Goal: Task Accomplishment & Management: Use online tool/utility

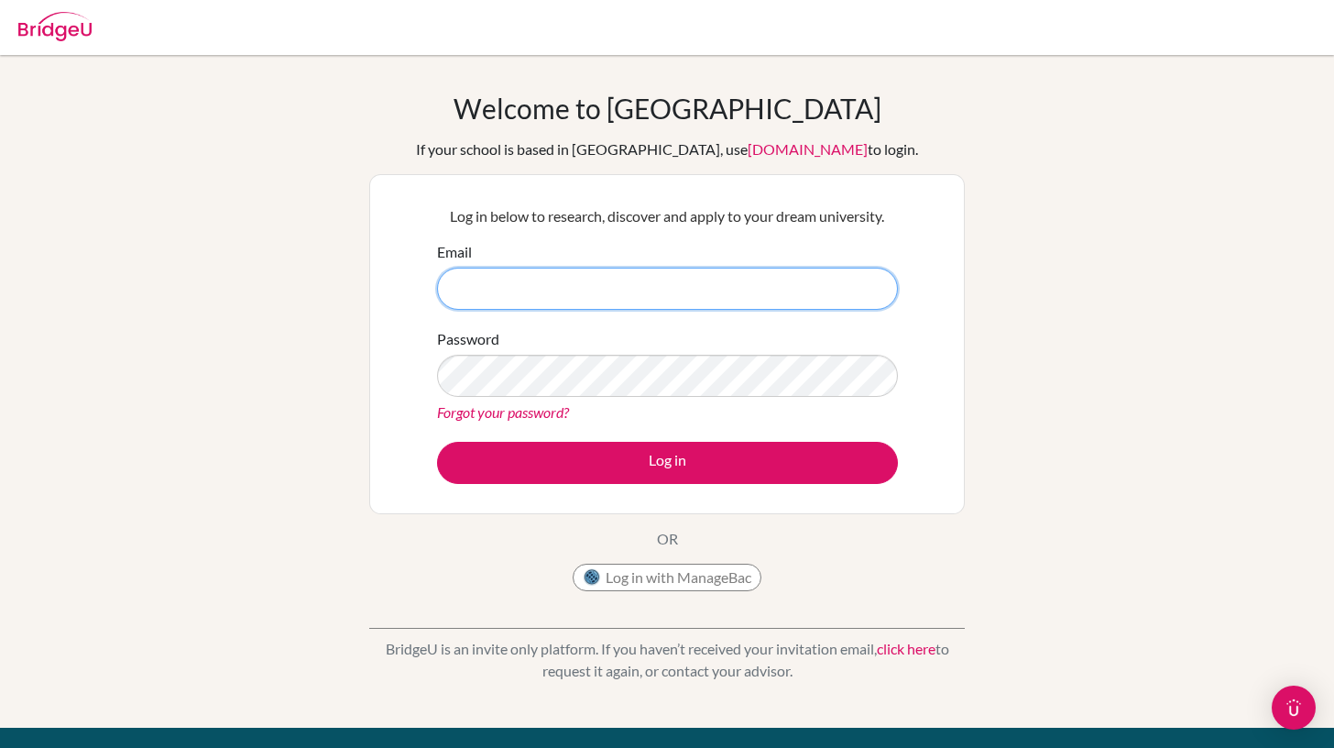
click at [635, 282] on input "Email" at bounding box center [667, 289] width 461 height 42
type input "[EMAIL_ADDRESS][DOMAIN_NAME]"
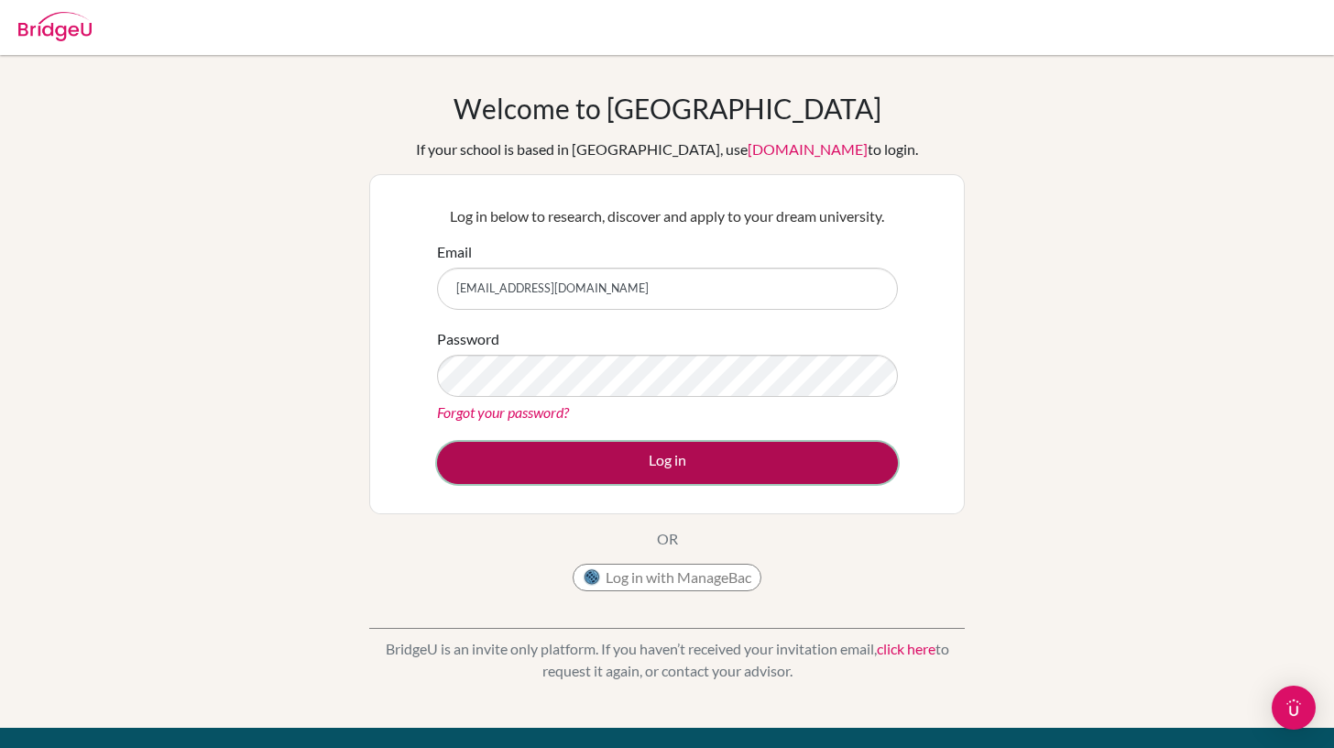
click at [658, 467] on button "Log in" at bounding box center [667, 463] width 461 height 42
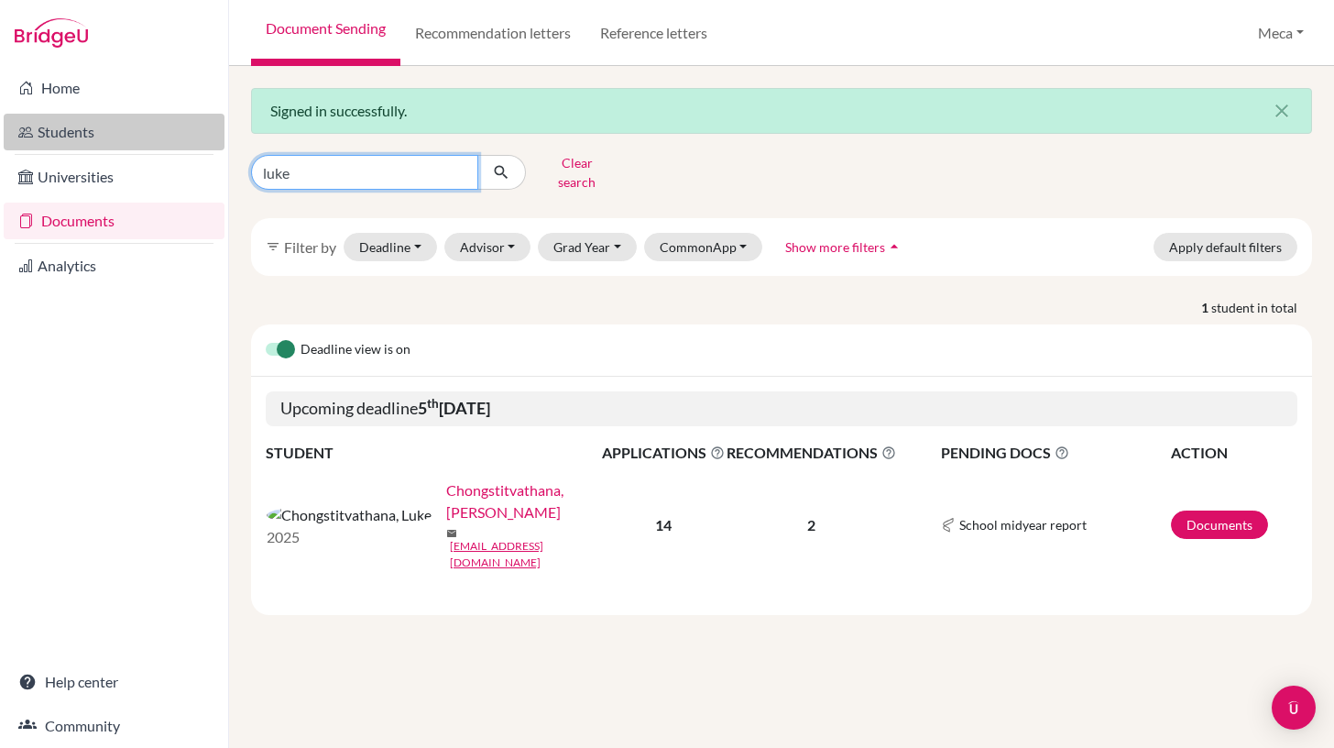
drag, startPoint x: 390, startPoint y: 168, endPoint x: 210, endPoint y: 148, distance: 181.7
click at [210, 148] on div "Home Students Universities Documents Analytics Help center Community Document S…" at bounding box center [667, 374] width 1334 height 748
type input "kuenlay"
click button "submit" at bounding box center [501, 172] width 49 height 35
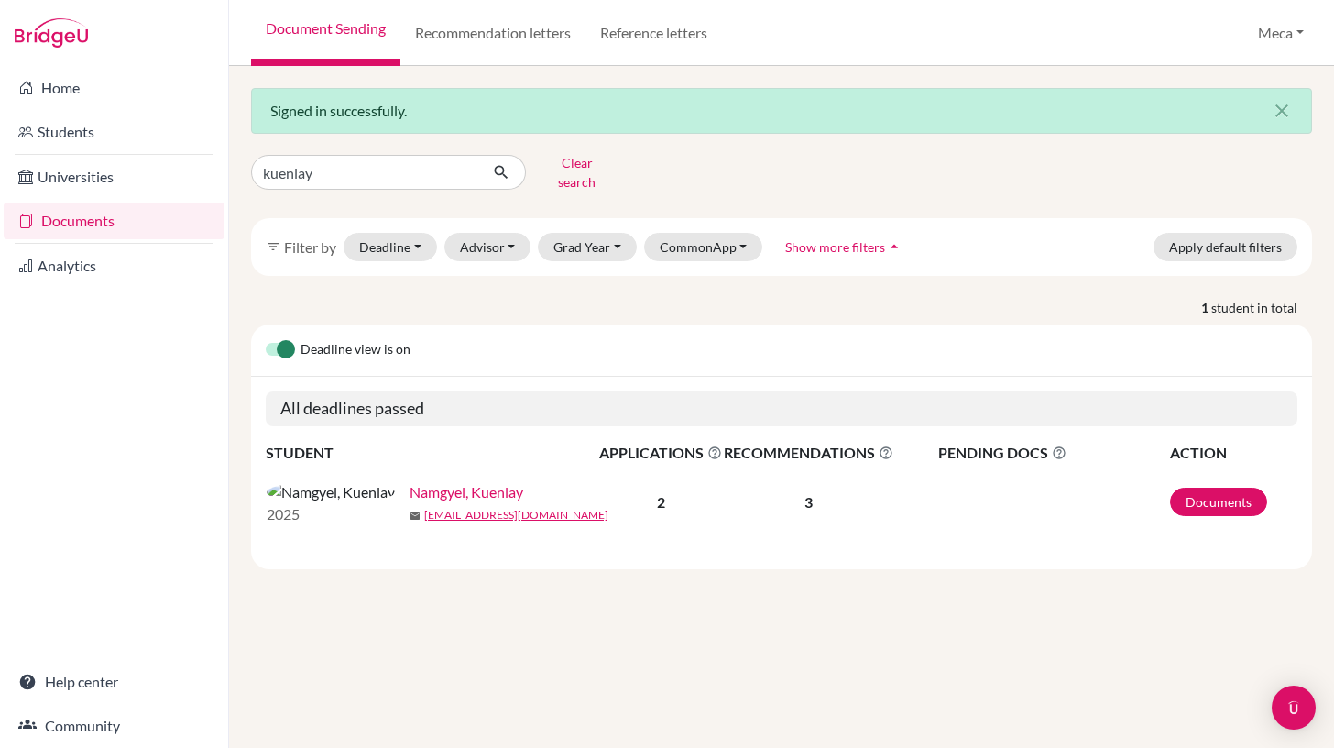
click at [410, 486] on link "Namgyel, Kuenlay" at bounding box center [467, 492] width 114 height 22
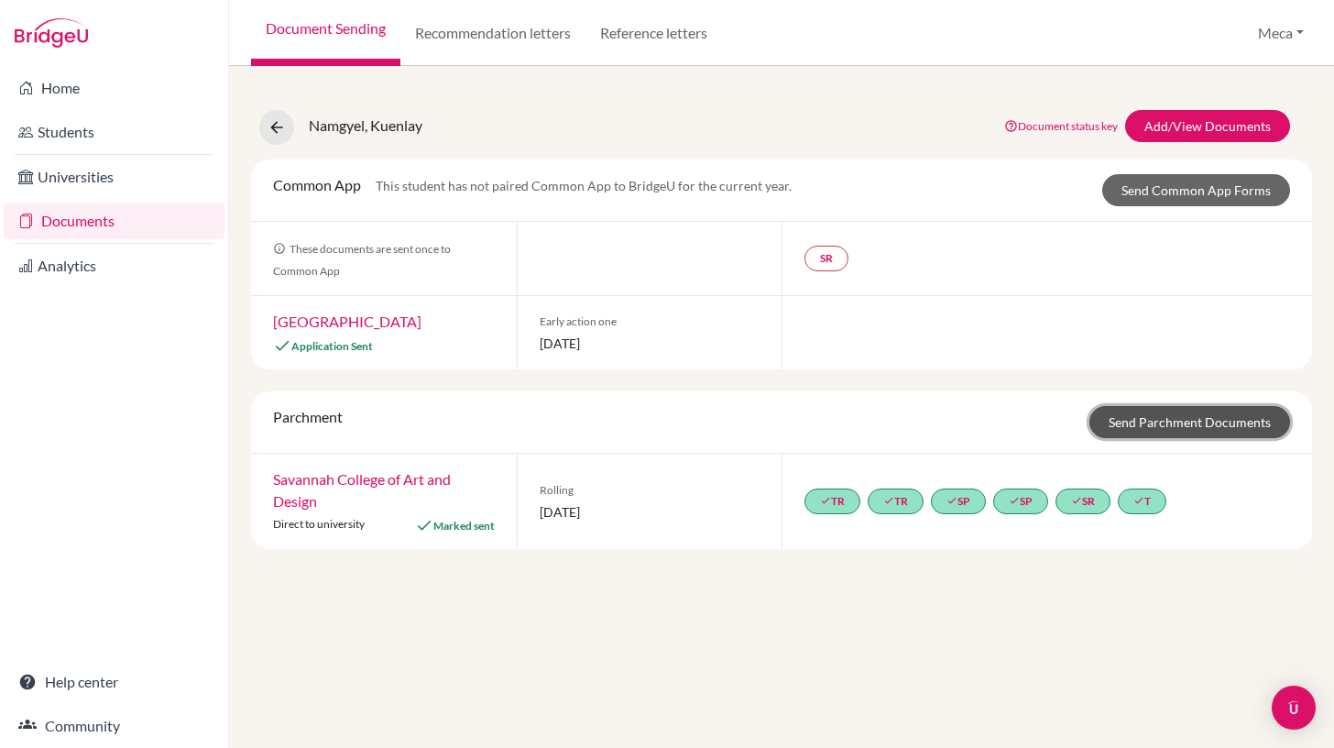
click at [1162, 423] on link "Send Parchment Documents" at bounding box center [1190, 422] width 201 height 32
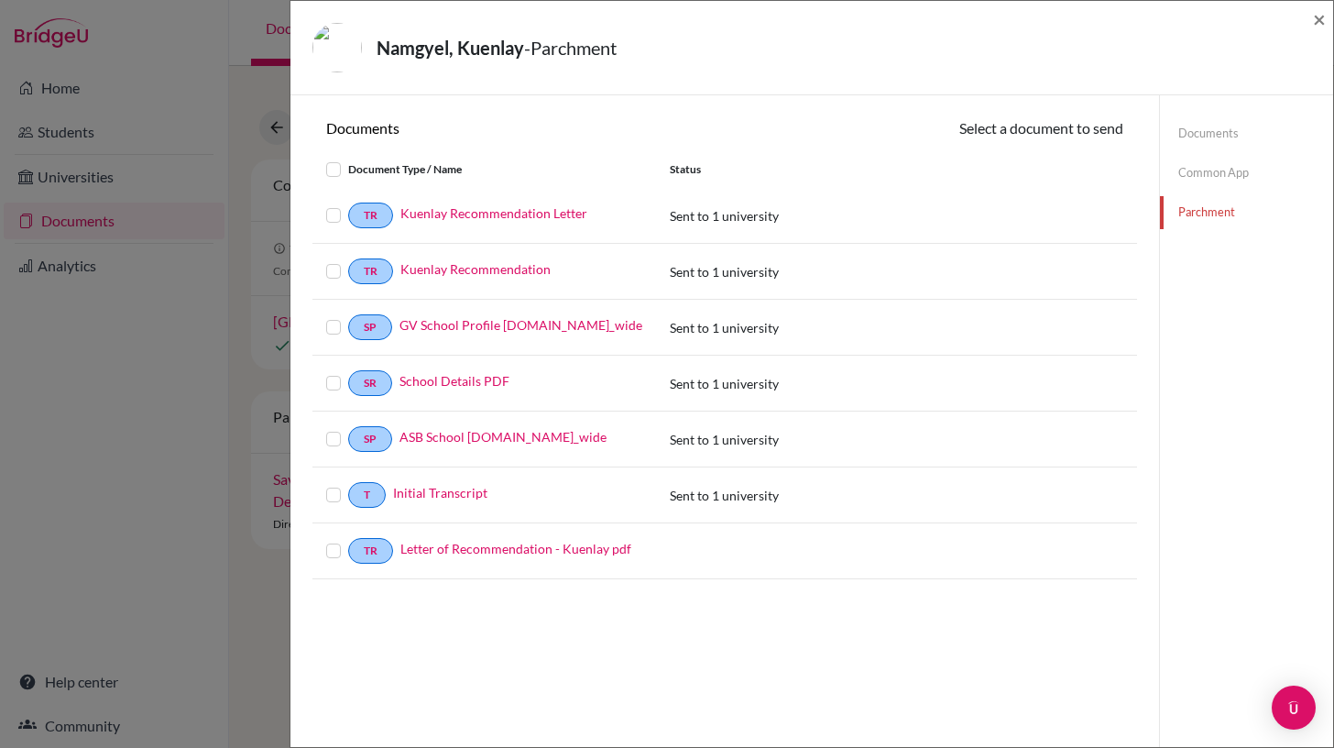
click at [348, 204] on label at bounding box center [348, 204] width 0 height 0
click at [0, 0] on input "checkbox" at bounding box center [0, 0] width 0 height 0
click at [348, 262] on label at bounding box center [348, 262] width 0 height 0
click at [0, 0] on input "checkbox" at bounding box center [0, 0] width 0 height 0
click at [348, 318] on label at bounding box center [348, 318] width 0 height 0
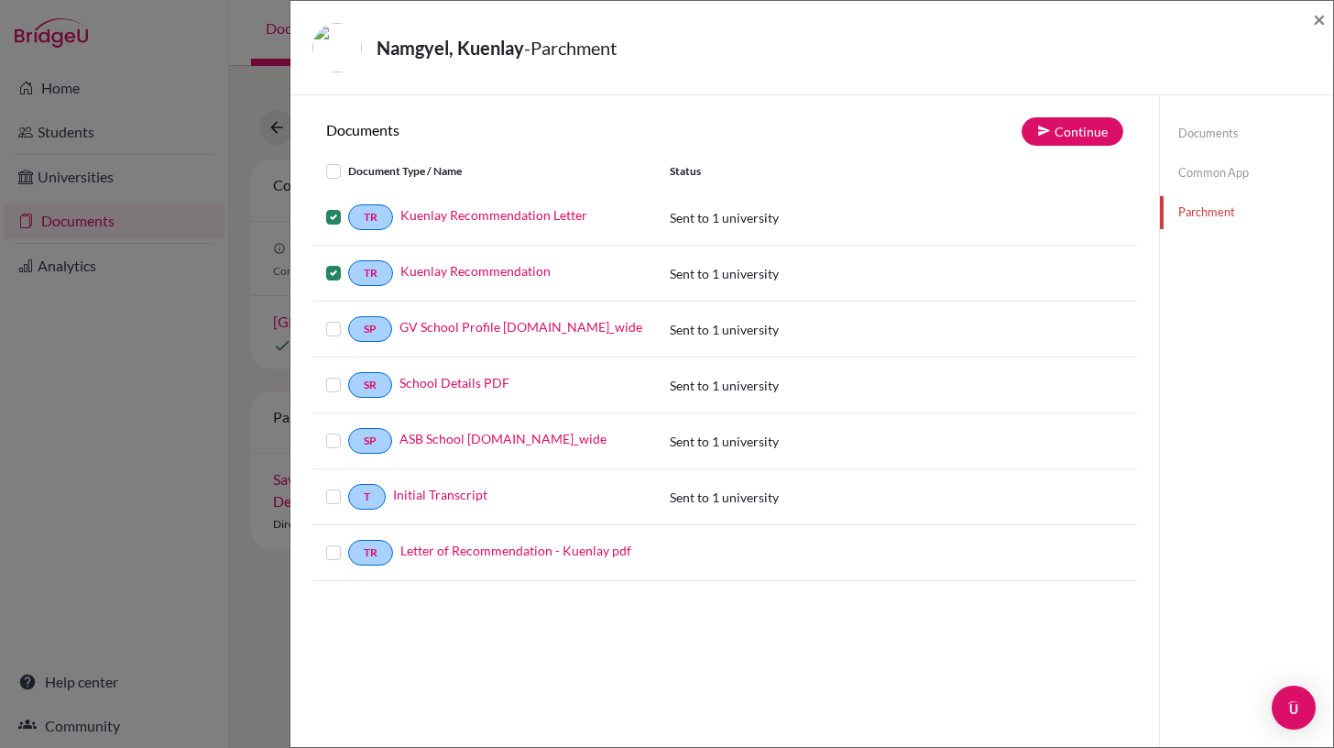
click at [0, 0] on input "checkbox" at bounding box center [0, 0] width 0 height 0
click at [348, 374] on label at bounding box center [348, 374] width 0 height 0
click at [0, 0] on input "checkbox" at bounding box center [0, 0] width 0 height 0
click at [348, 430] on label at bounding box center [348, 430] width 0 height 0
click at [0, 0] on input "checkbox" at bounding box center [0, 0] width 0 height 0
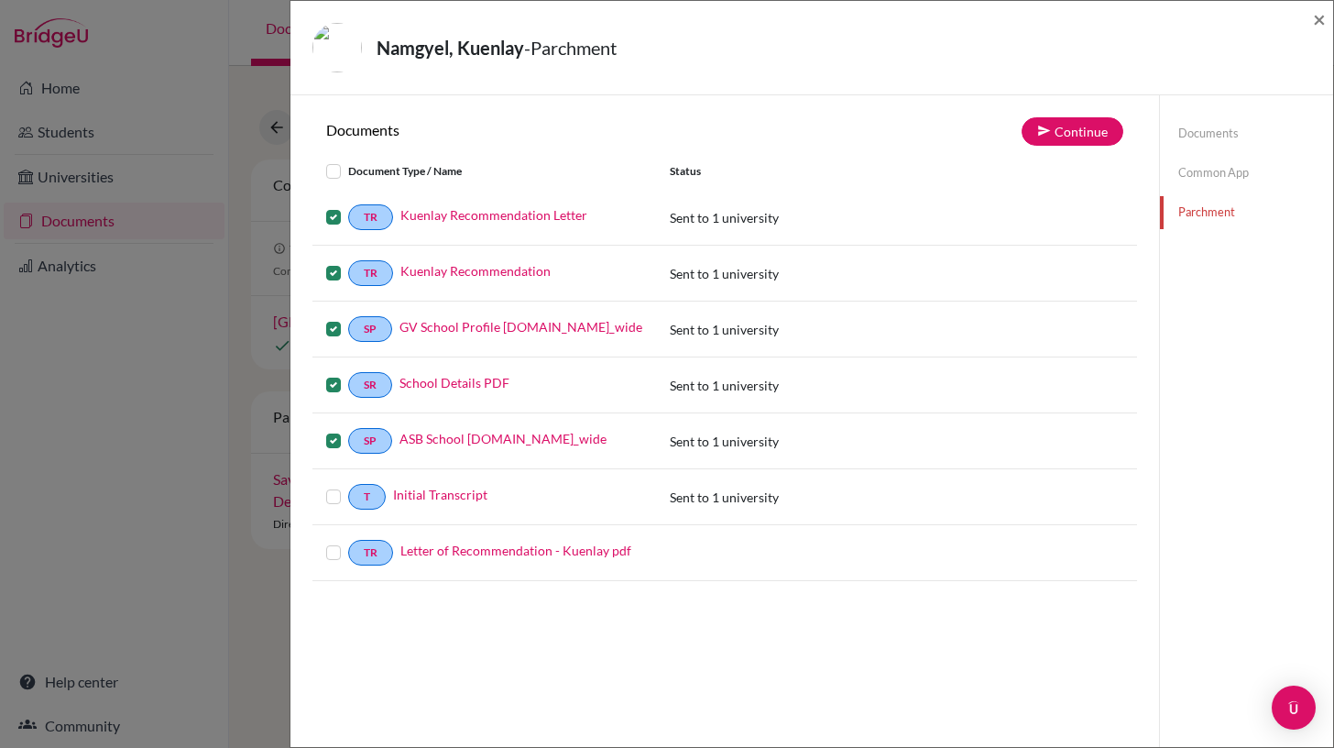
click at [342, 499] on div at bounding box center [337, 497] width 22 height 22
click at [325, 493] on div "T Initial Transcript" at bounding box center [485, 497] width 344 height 26
click at [348, 486] on label at bounding box center [348, 486] width 0 height 0
click at [0, 0] on input "checkbox" at bounding box center [0, 0] width 0 height 0
click at [348, 542] on label at bounding box center [348, 542] width 0 height 0
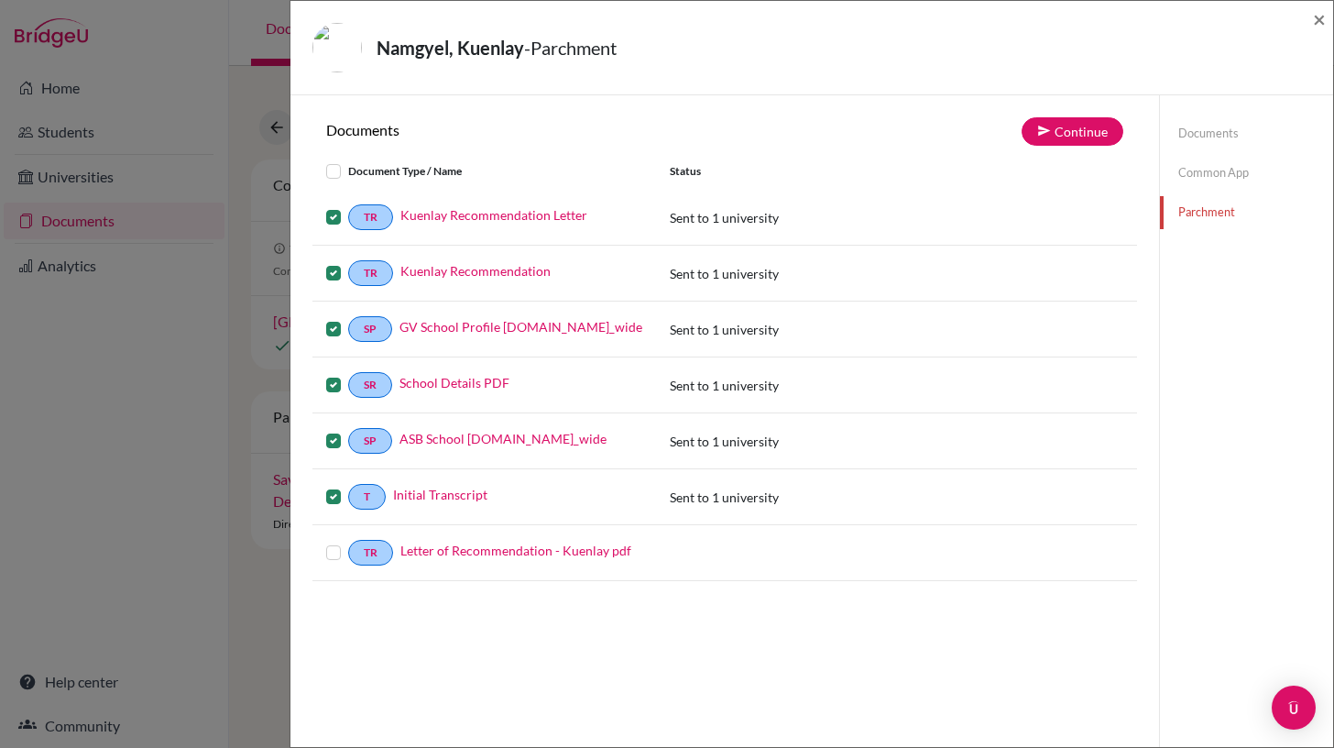
click at [0, 0] on input "checkbox" at bounding box center [0, 0] width 0 height 0
click at [1061, 128] on button "Continue" at bounding box center [1073, 131] width 102 height 28
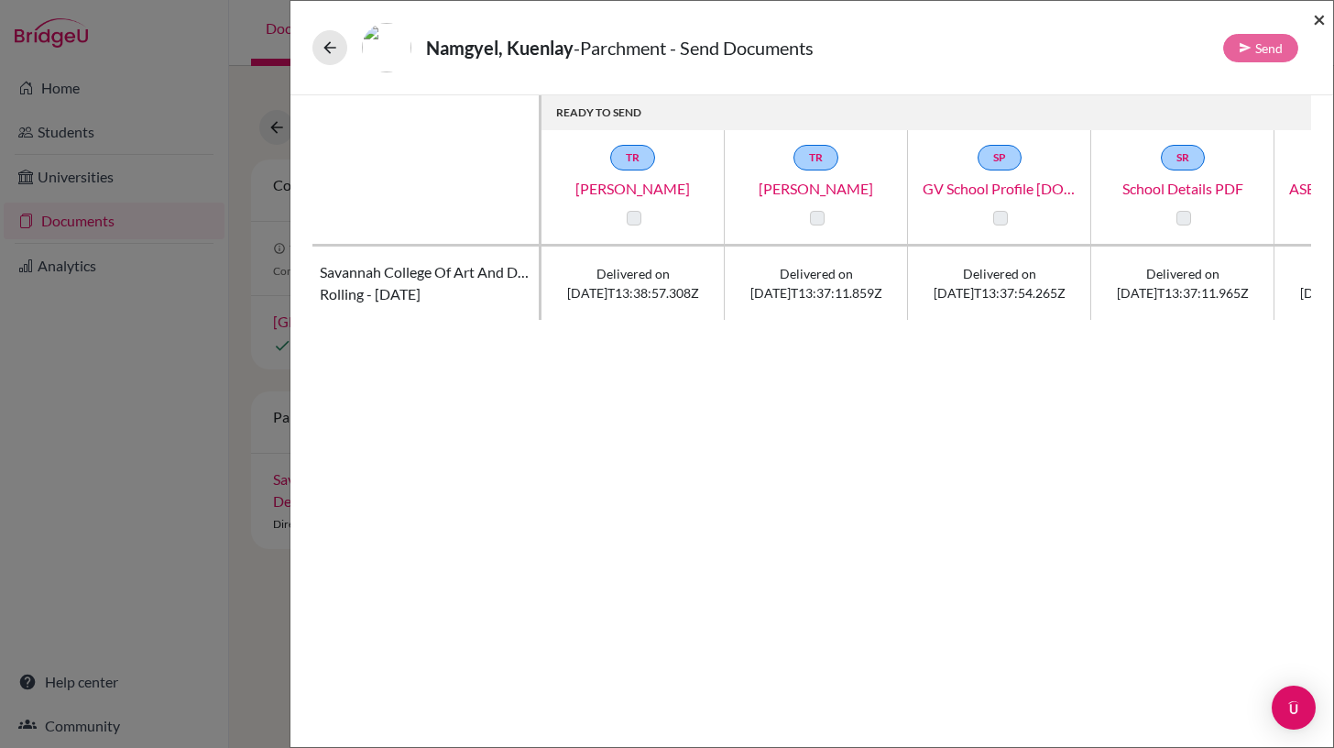
click at [1317, 20] on span "×" at bounding box center [1319, 18] width 13 height 27
